Goal: Transaction & Acquisition: Purchase product/service

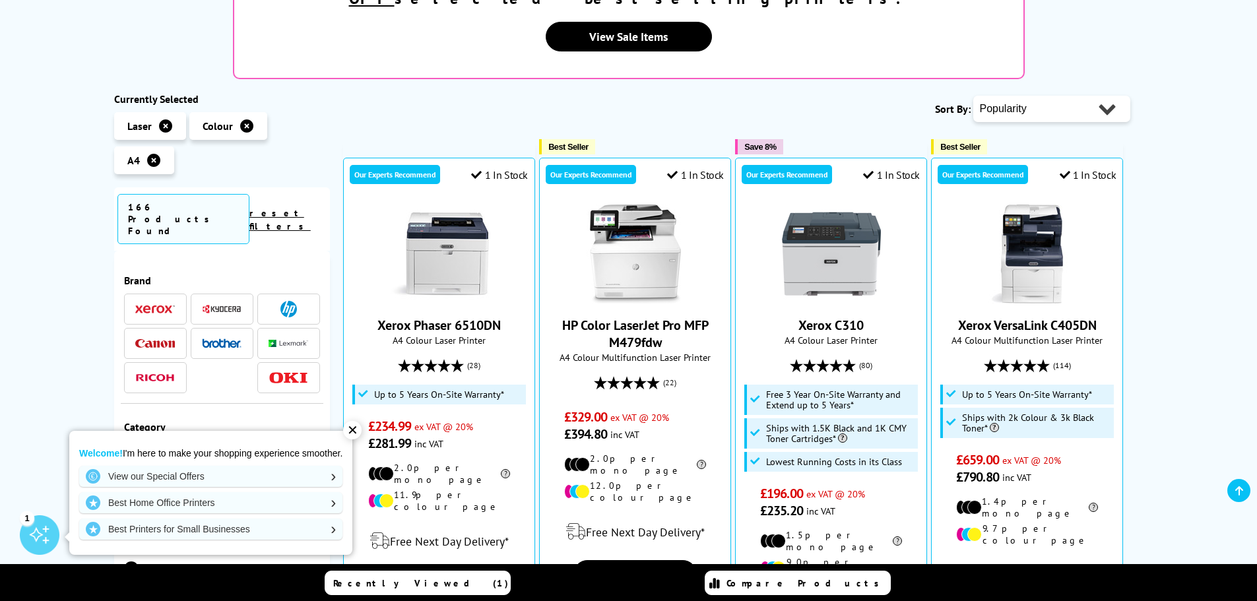
scroll to position [330, 0]
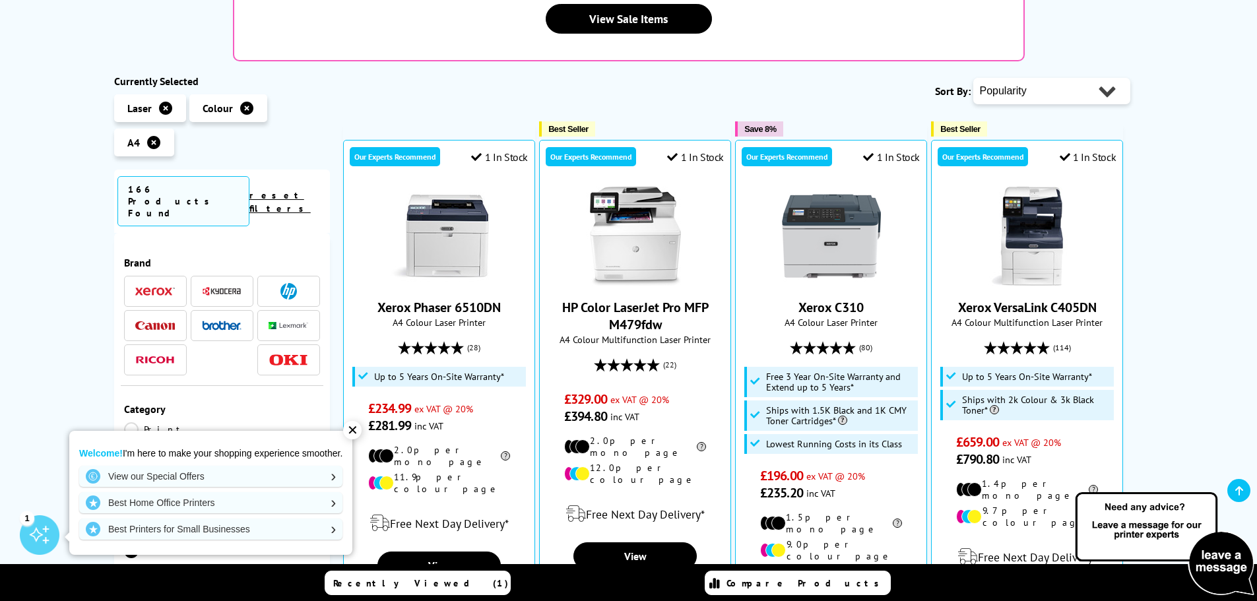
click at [146, 287] on img at bounding box center [155, 291] width 40 height 9
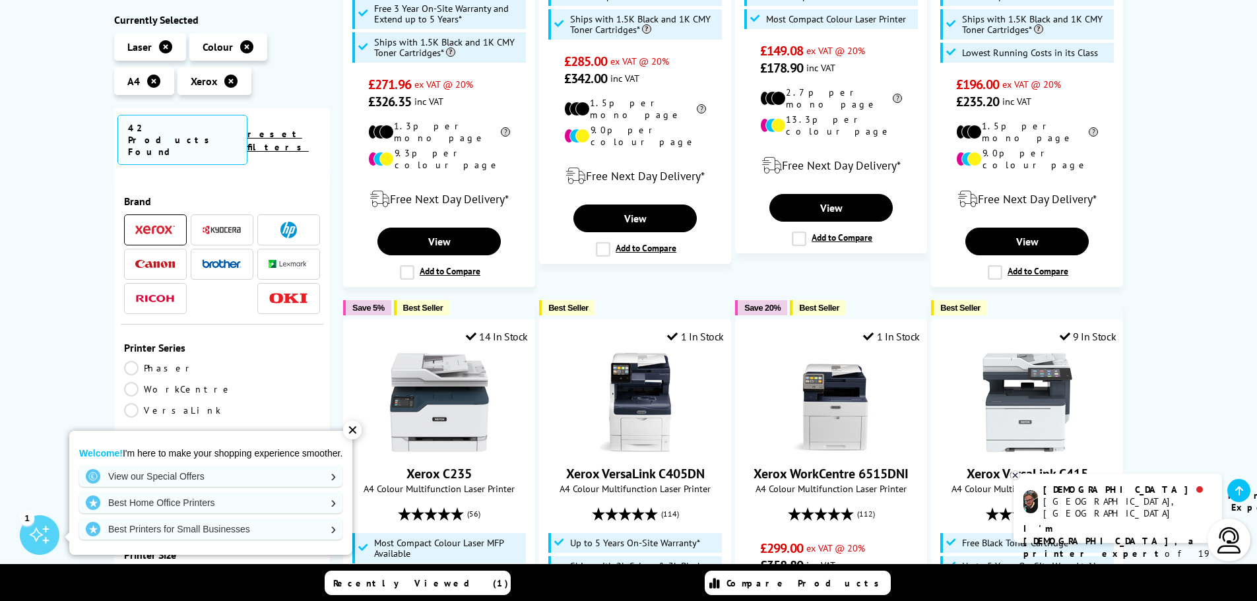
scroll to position [528, 0]
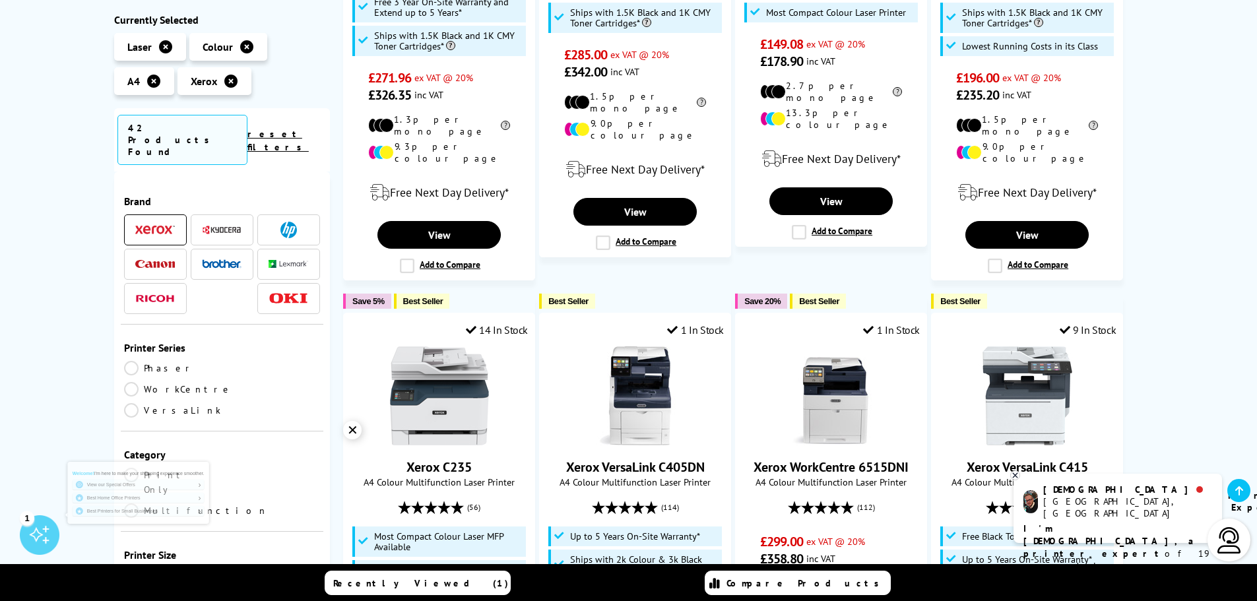
click at [355, 432] on div "✕" at bounding box center [352, 430] width 18 height 18
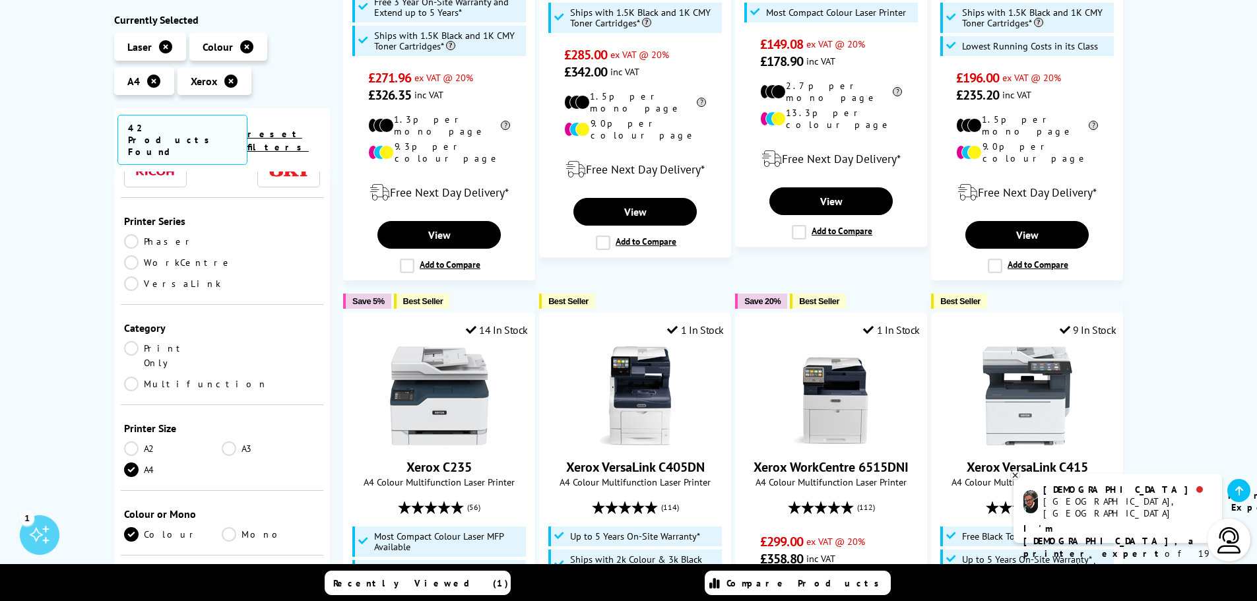
scroll to position [132, 0]
click at [138, 336] on link "Print Only" at bounding box center [173, 350] width 98 height 29
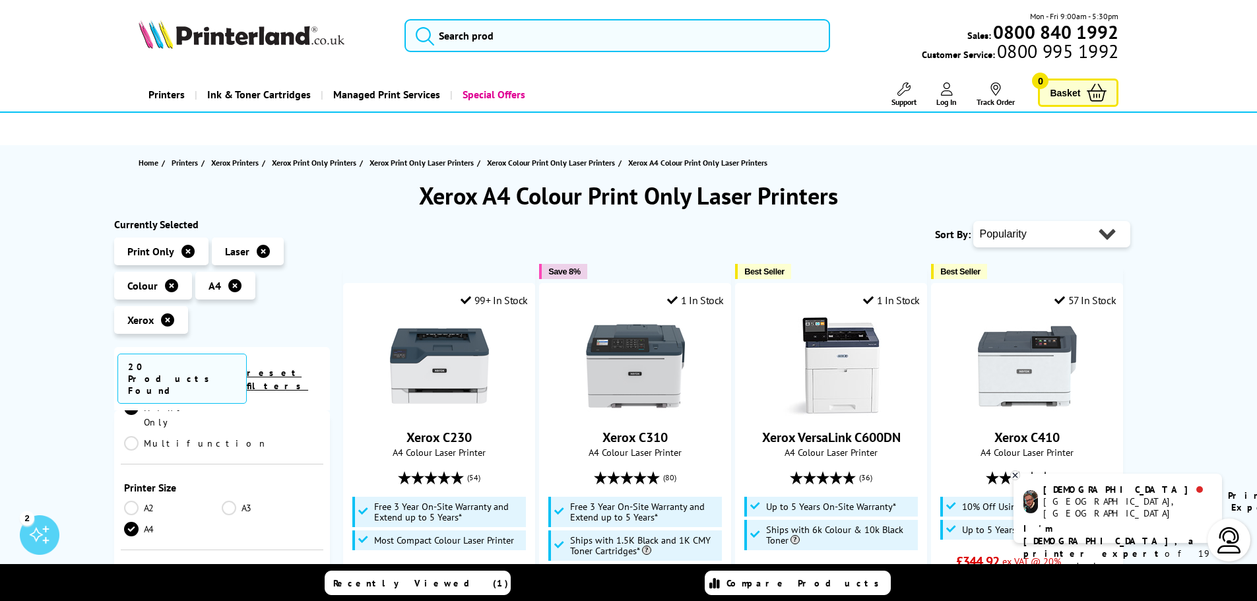
click at [1013, 245] on select "Popularity Rating Price - Low to High Price - High to Low Running Costs - Low t…" at bounding box center [1051, 234] width 157 height 26
select select "Price Ascending"
click at [973, 221] on select "Popularity Rating Price - Low to High Price - High to Low Running Costs - Low t…" at bounding box center [1051, 234] width 157 height 26
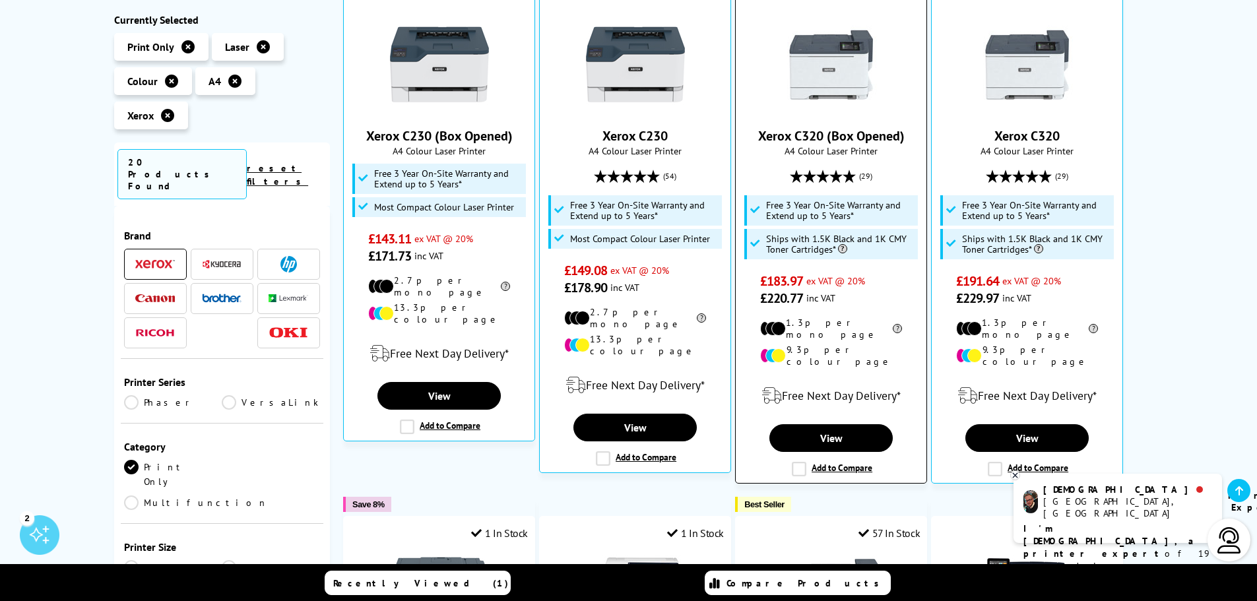
scroll to position [330, 0]
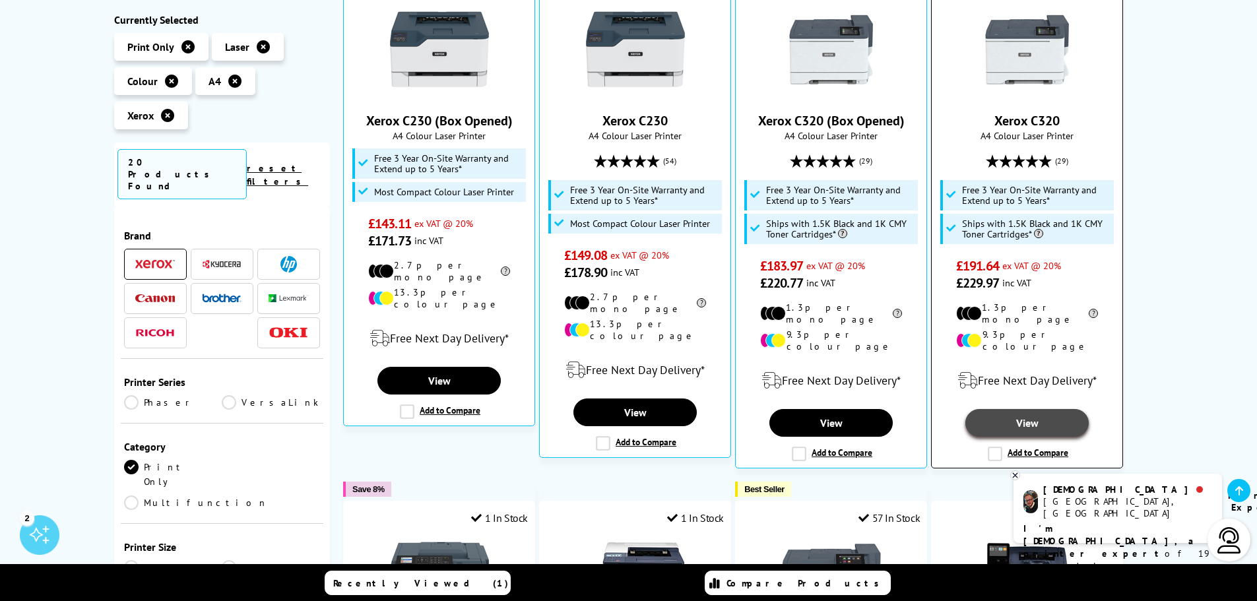
click at [1025, 409] on link "View" at bounding box center [1026, 423] width 123 height 28
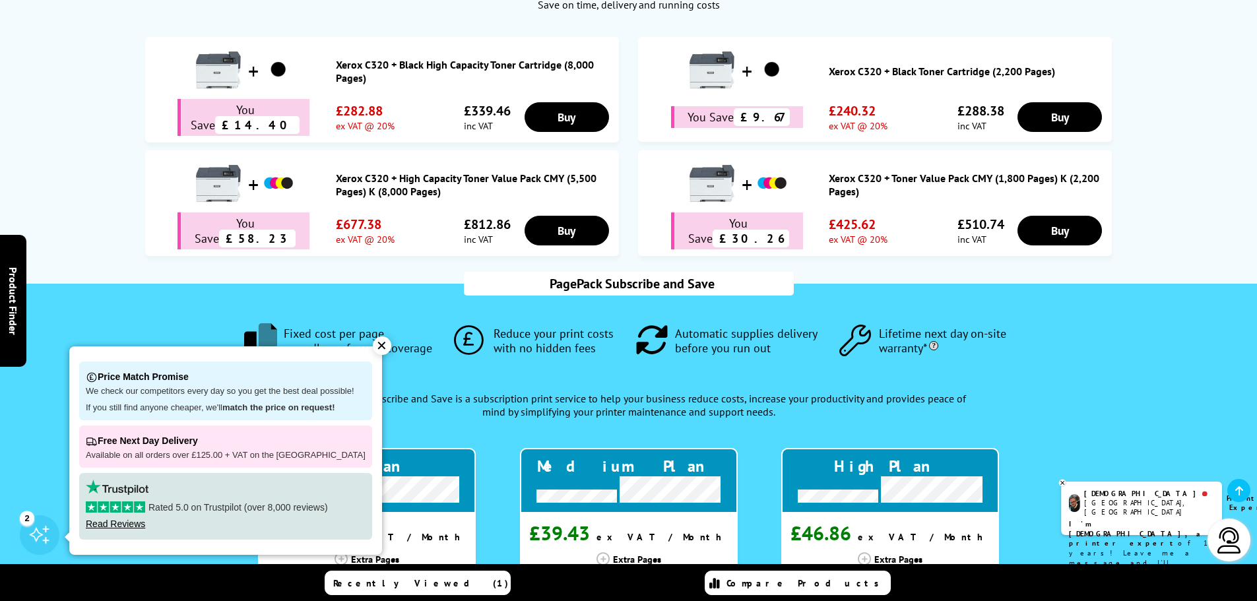
scroll to position [1122, 0]
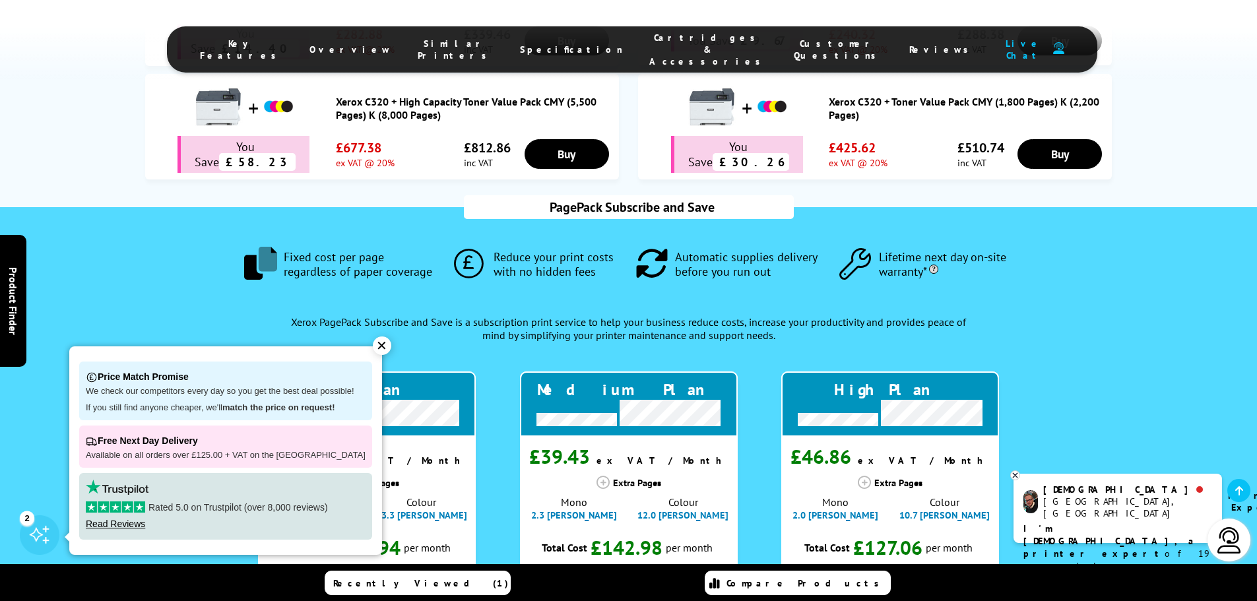
click at [374, 348] on div "✕" at bounding box center [382, 345] width 18 height 18
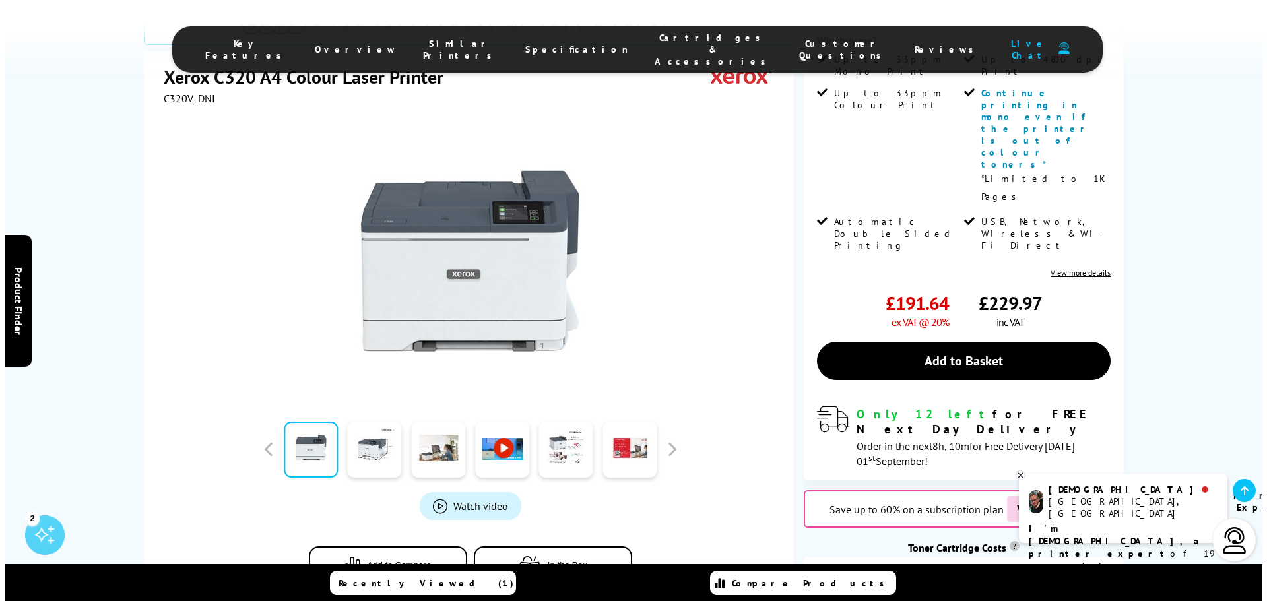
scroll to position [330, 0]
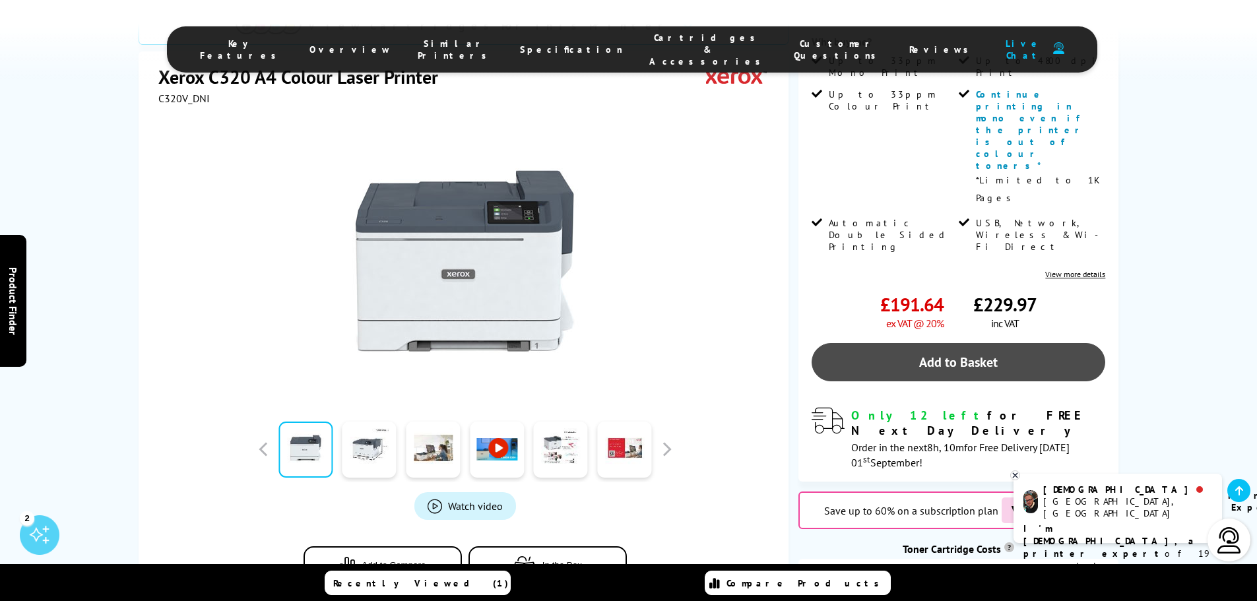
click at [941, 343] on link "Add to Basket" at bounding box center [959, 362] width 294 height 38
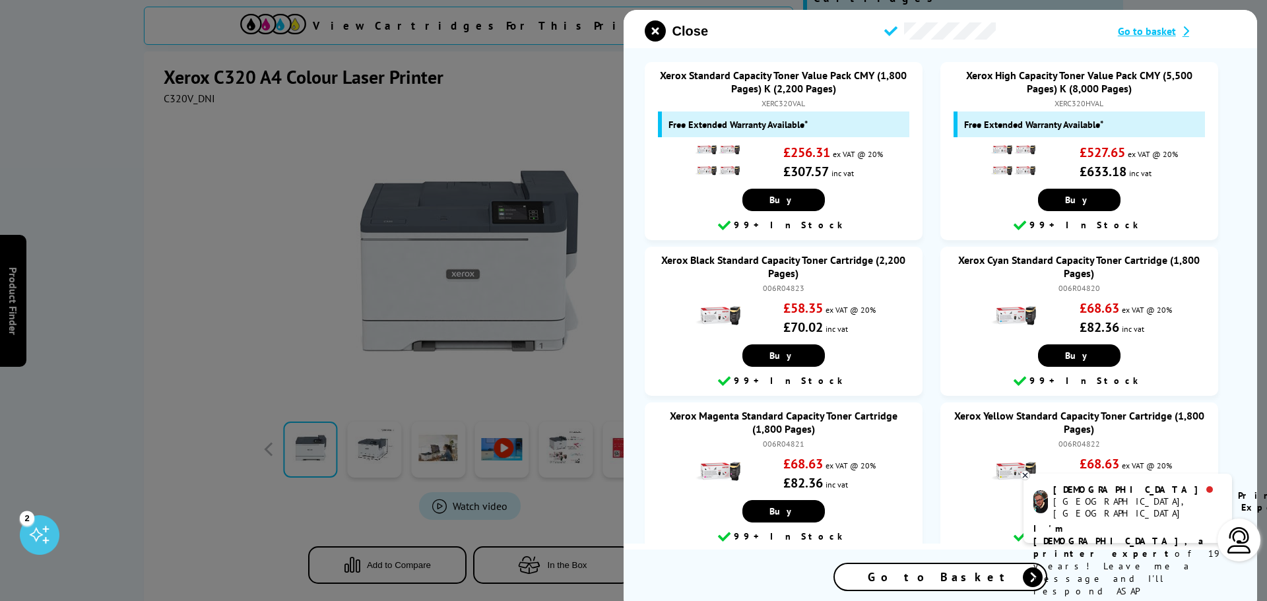
scroll to position [0, 0]
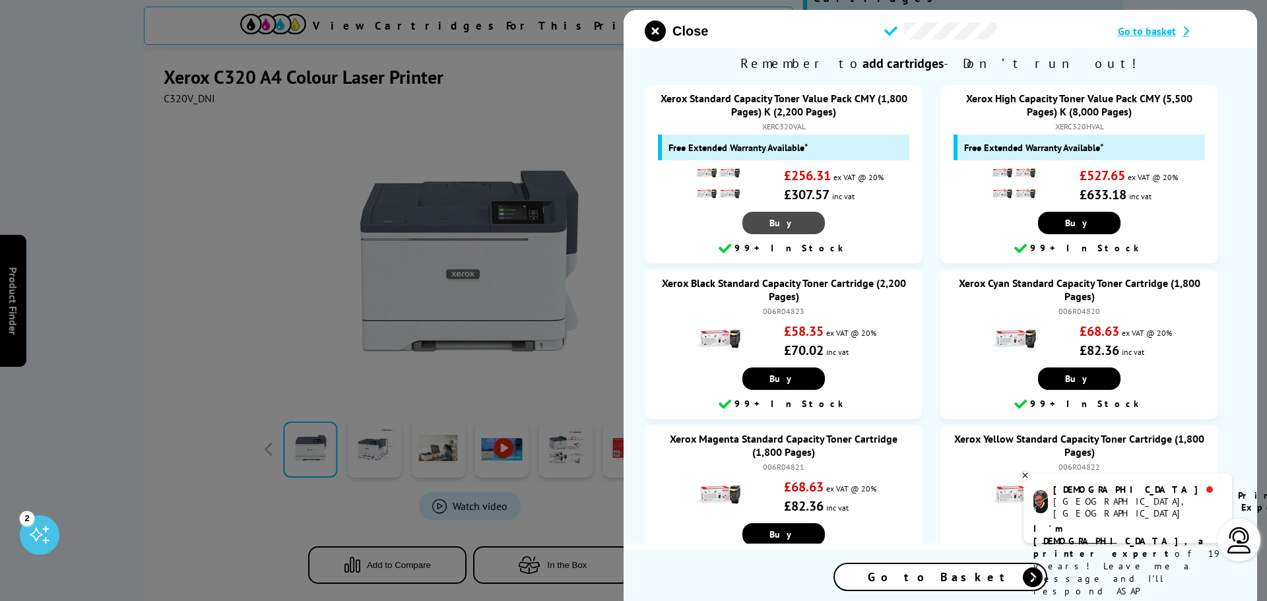
click at [763, 222] on link "Buy" at bounding box center [783, 223] width 82 height 22
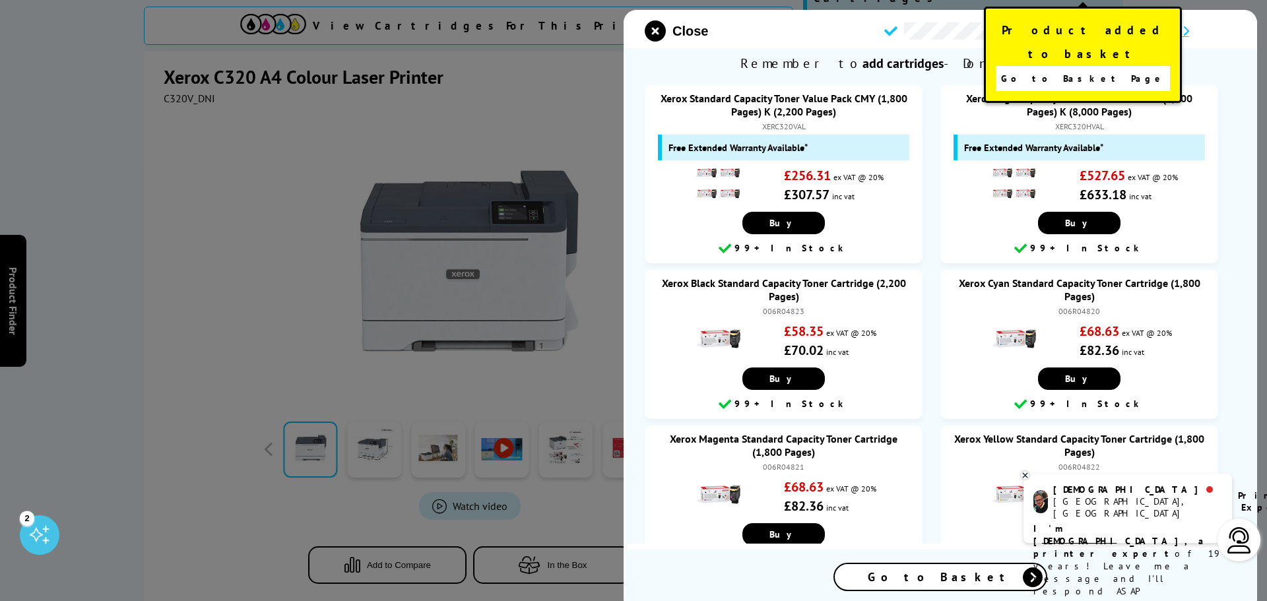
click at [1075, 69] on span "Go to Basket Page" at bounding box center [1083, 78] width 164 height 18
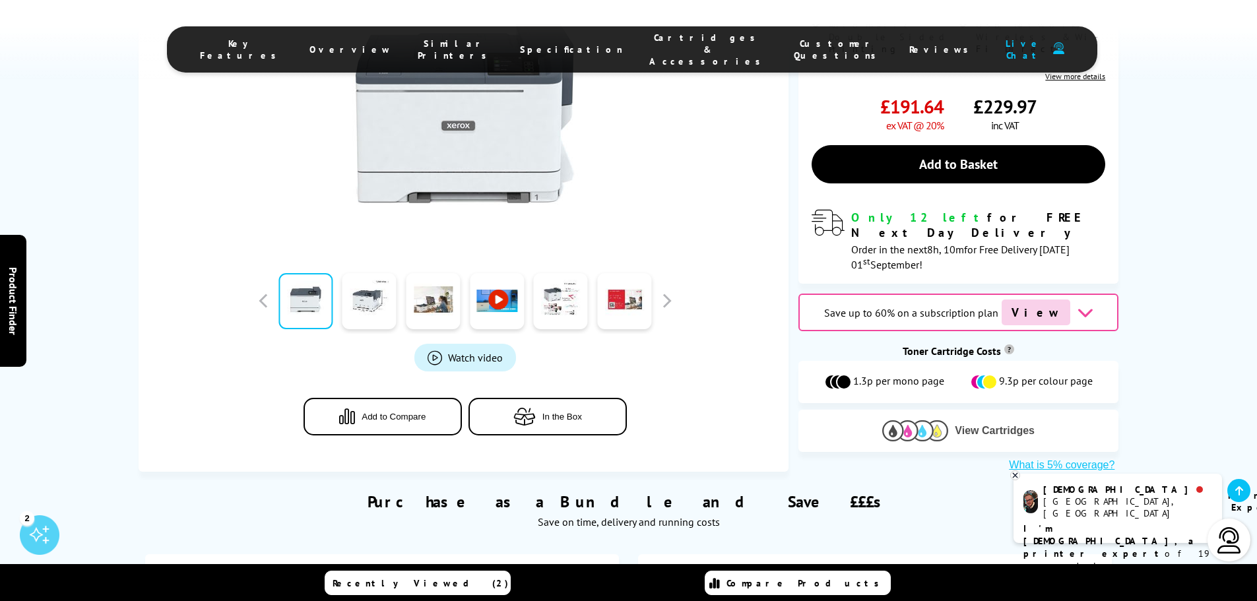
click at [922, 420] on img at bounding box center [915, 430] width 66 height 20
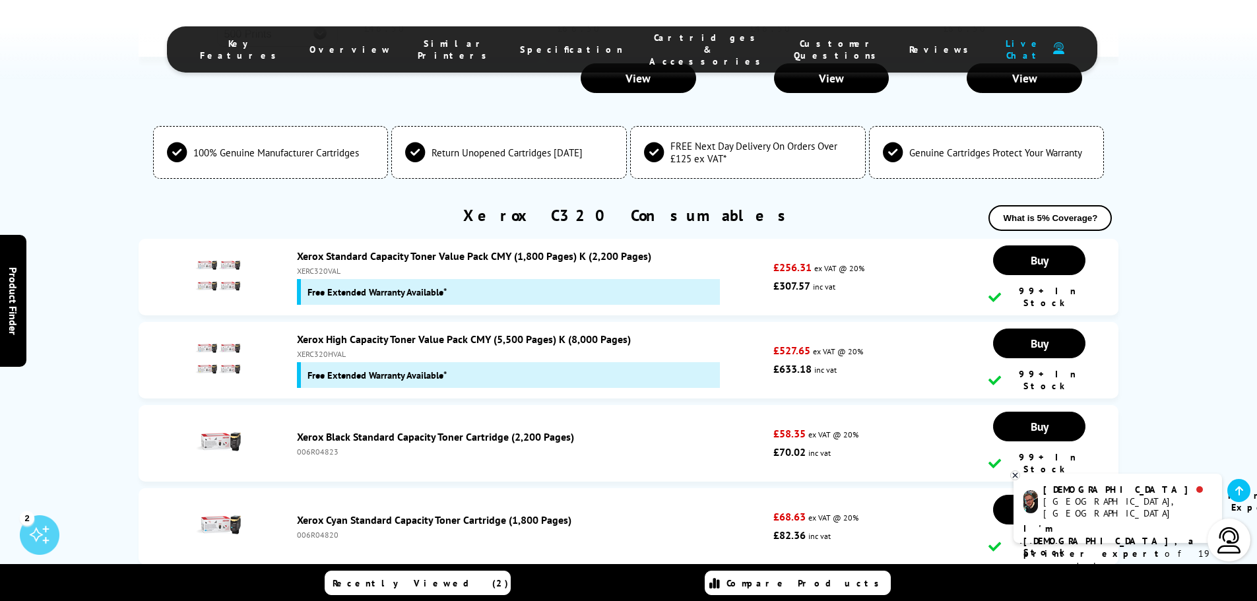
scroll to position [4929, 0]
